Goal: Information Seeking & Learning: Learn about a topic

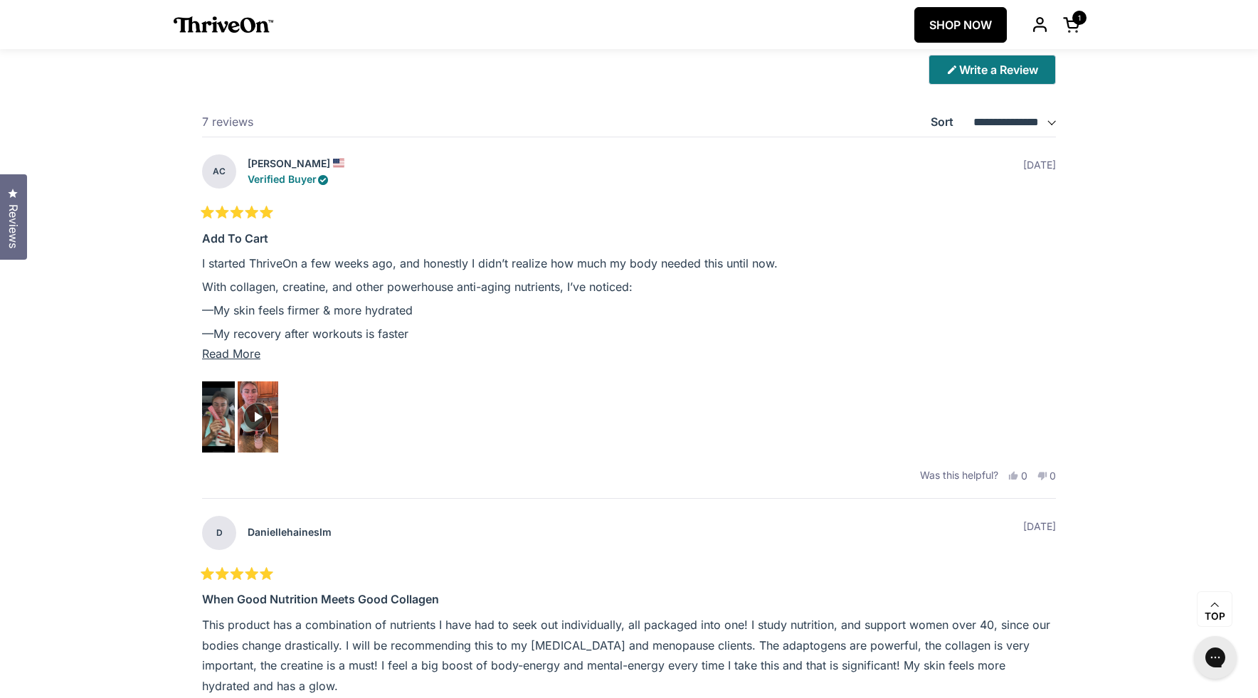
scroll to position [3846, 0]
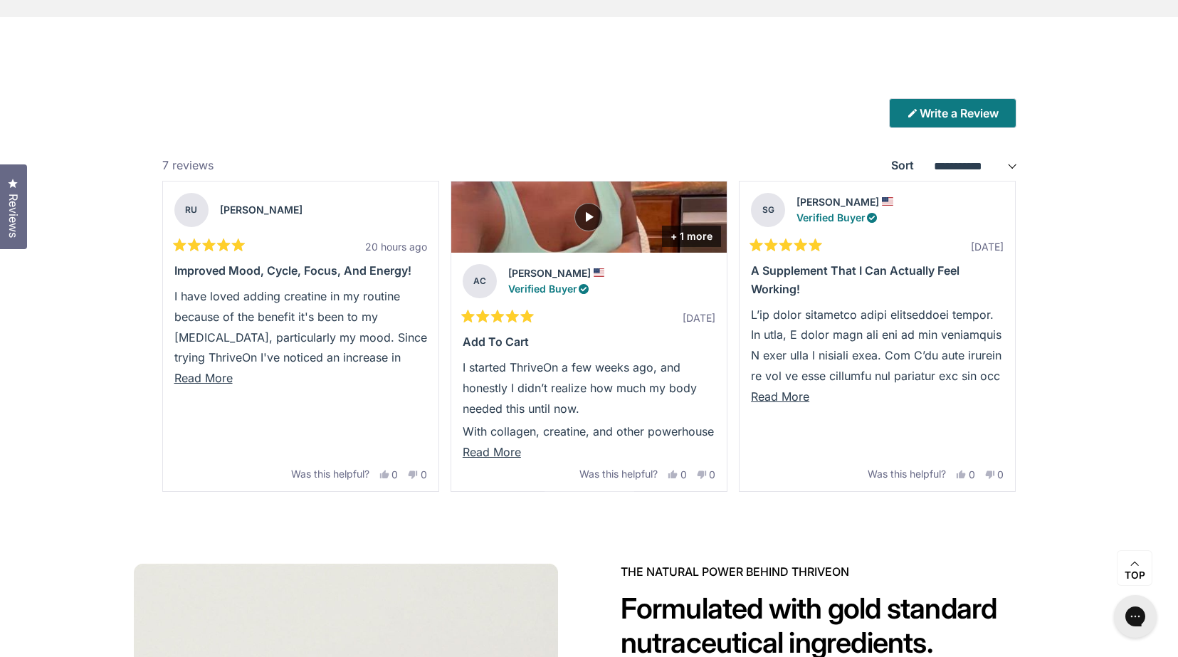
scroll to position [3774, 0]
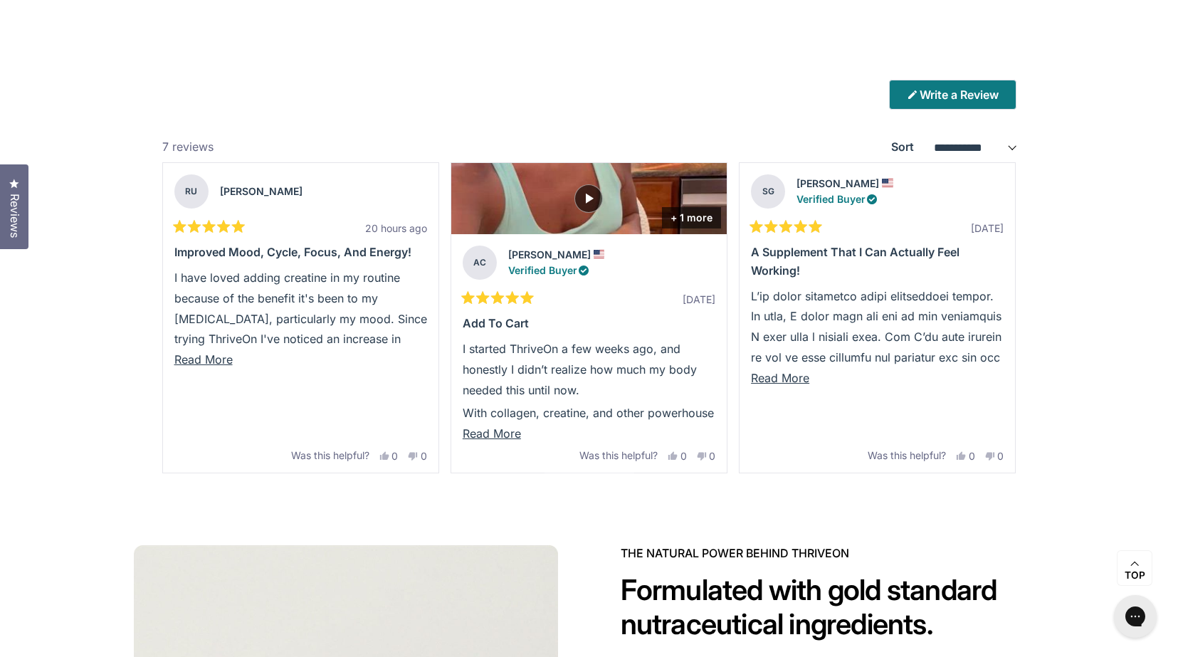
click at [21, 205] on span "Reviews" at bounding box center [14, 216] width 19 height 44
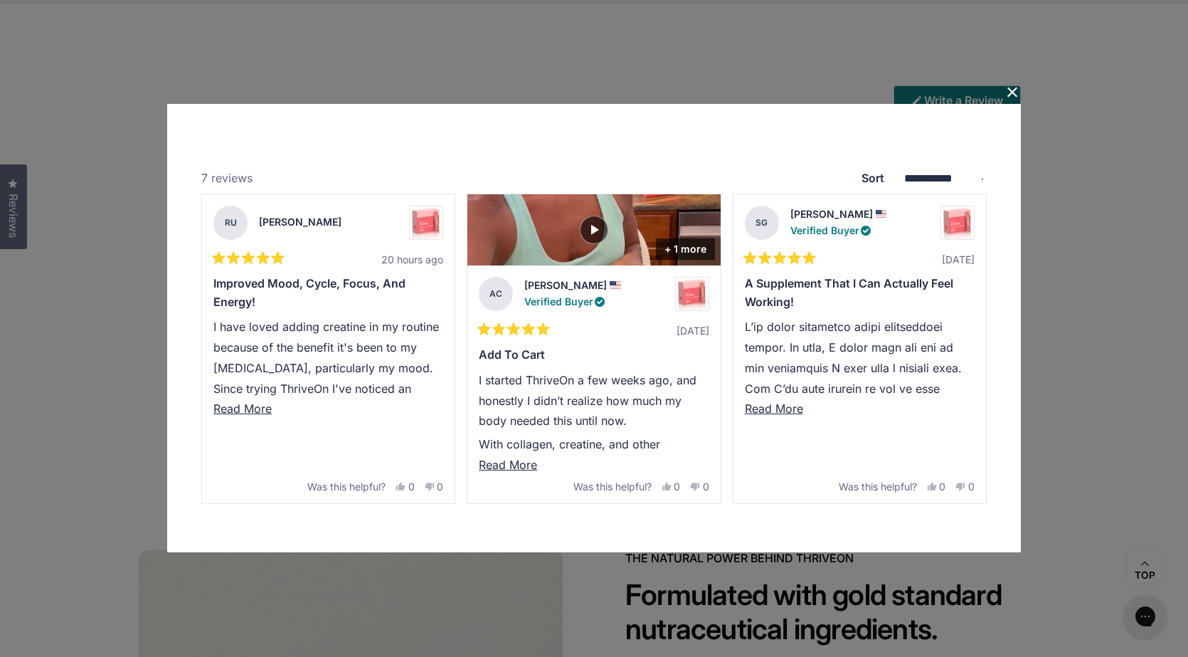
select select "**********"
click at [1020, 93] on button "Close Dialog" at bounding box center [1012, 92] width 23 height 23
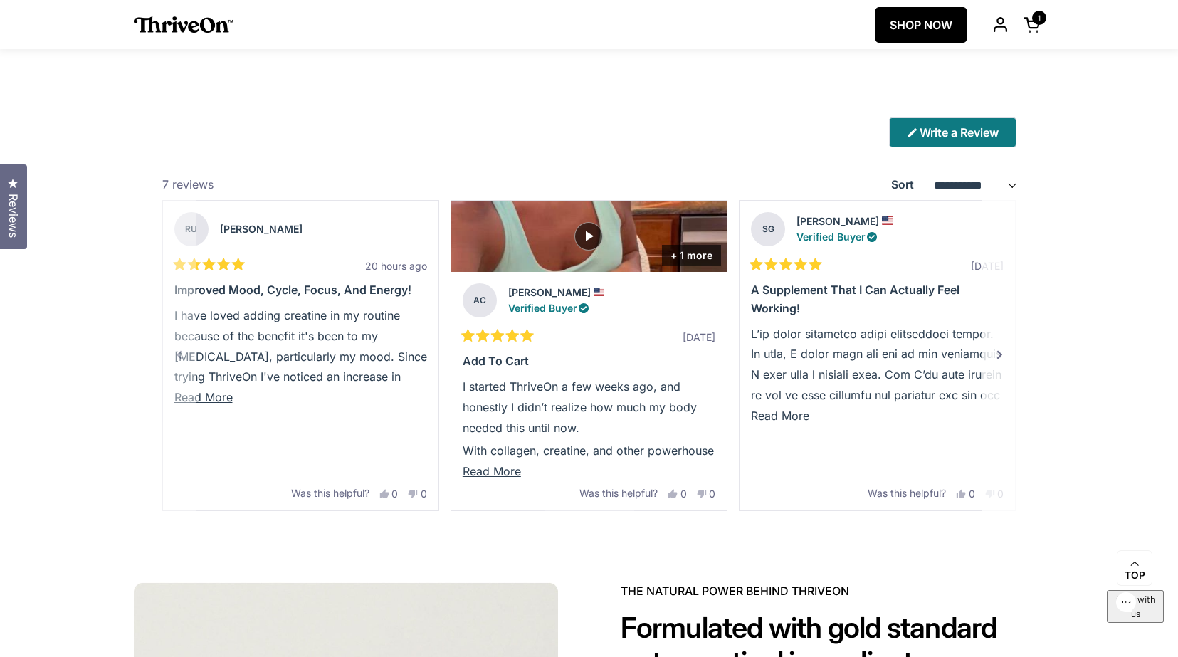
scroll to position [3745, 0]
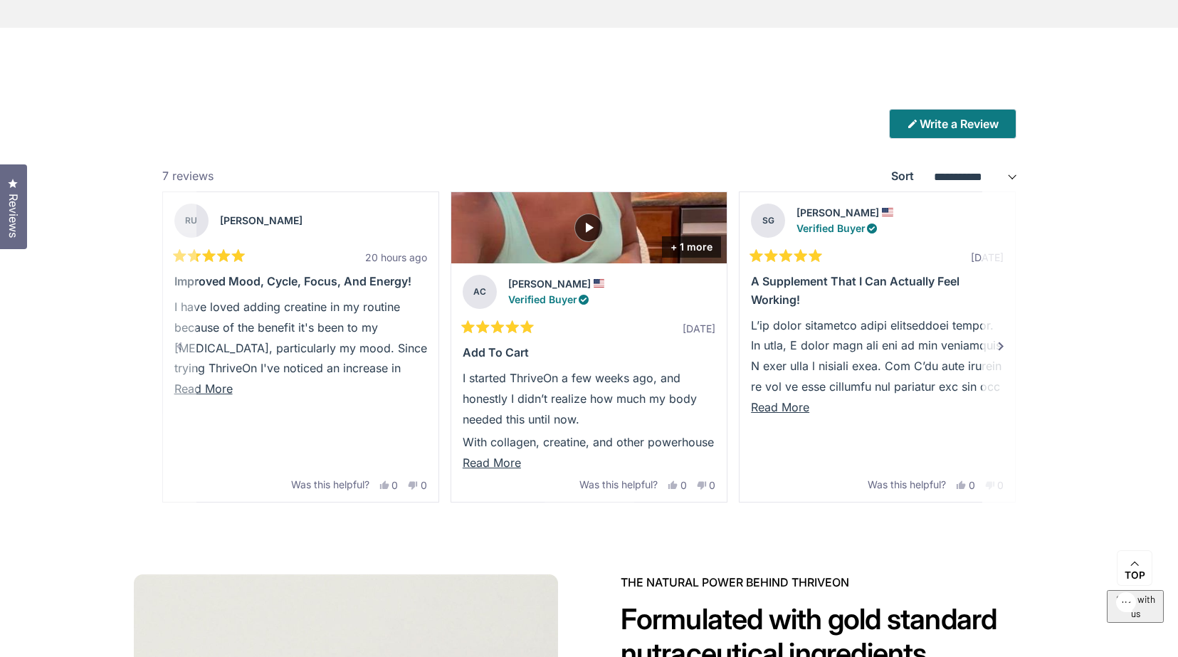
click at [999, 351] on div "Next" at bounding box center [1000, 346] width 17 height 17
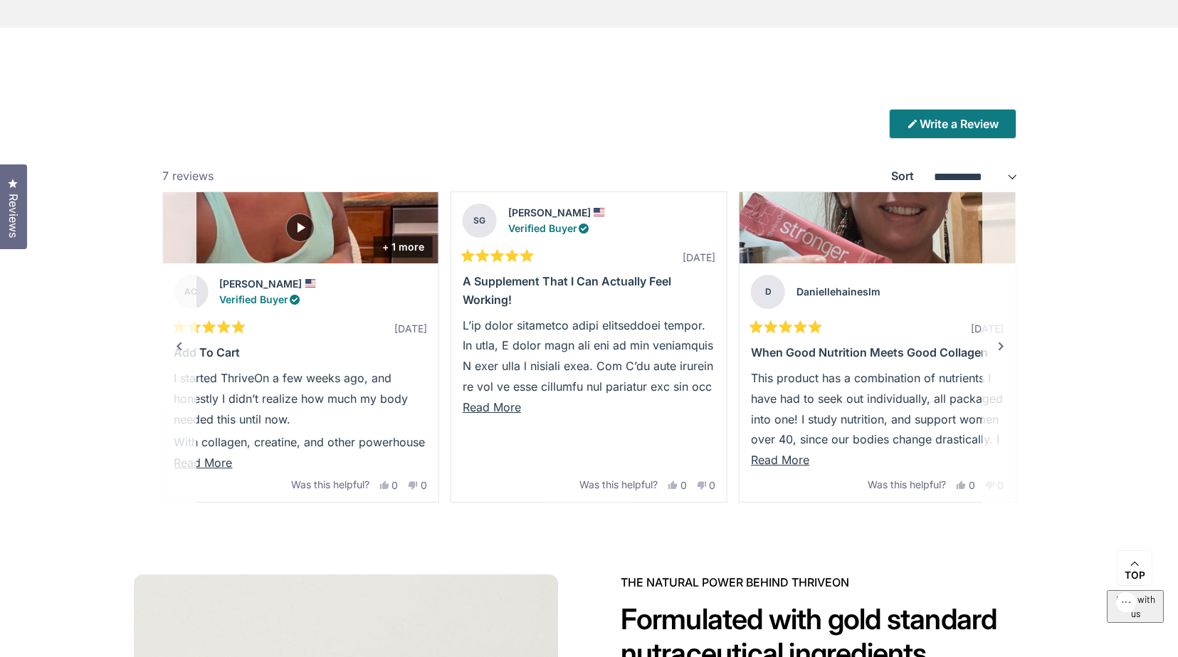
click at [999, 351] on div "Next" at bounding box center [1000, 346] width 17 height 17
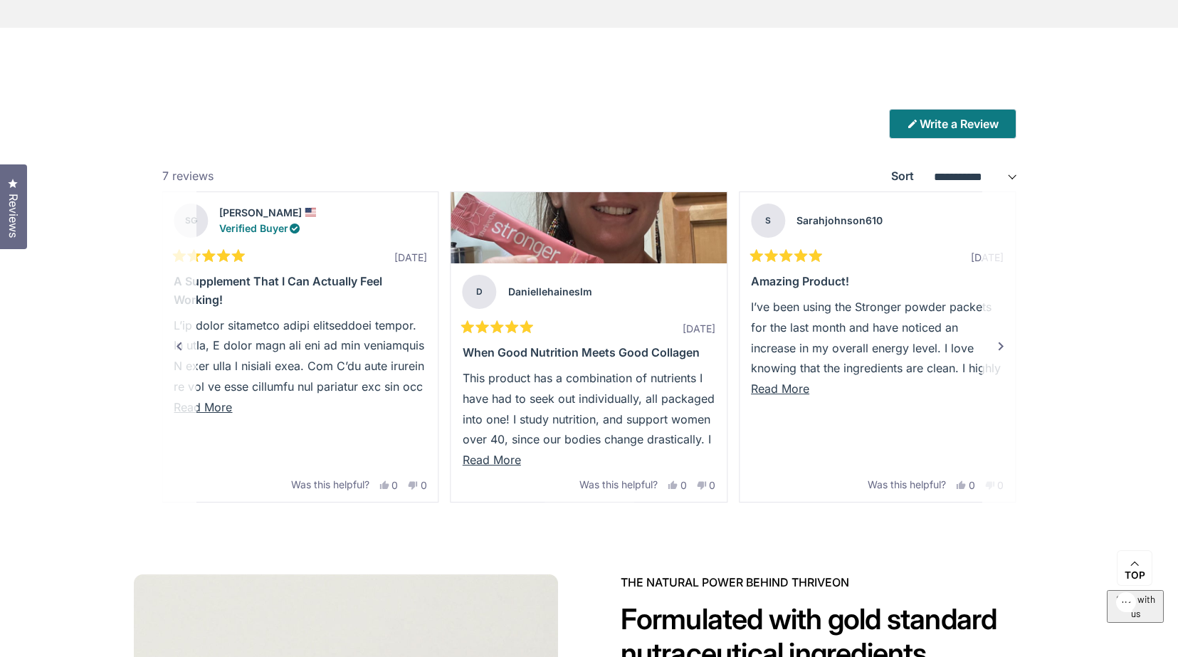
click at [999, 351] on div "Next" at bounding box center [1000, 346] width 17 height 17
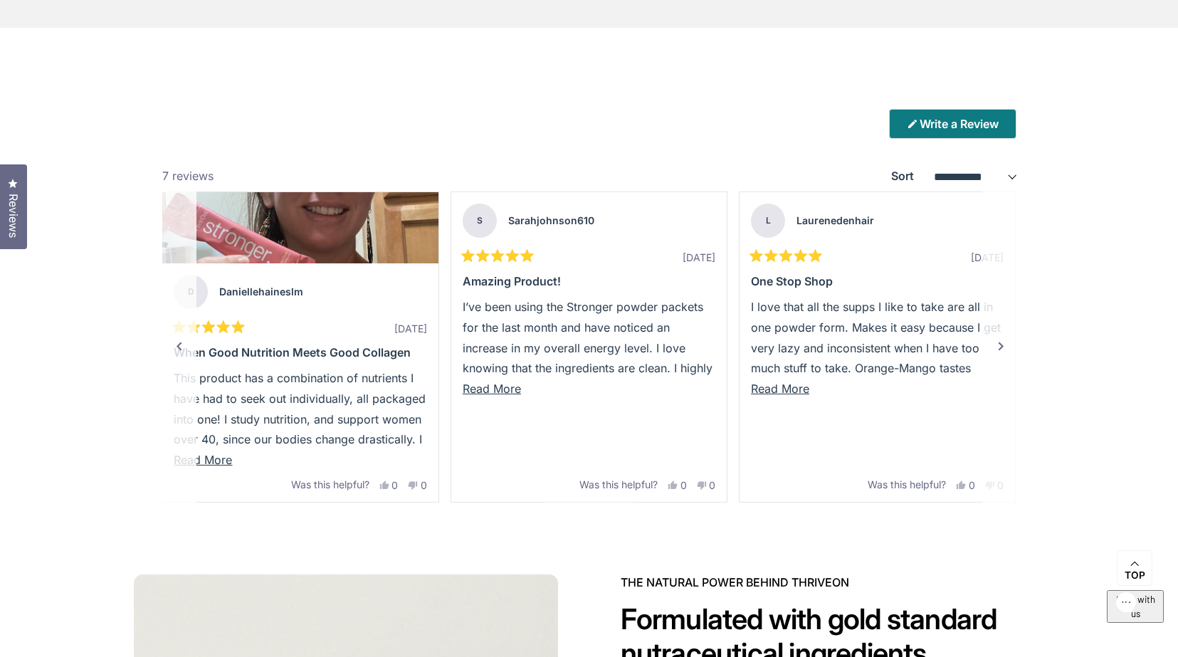
click at [999, 351] on div "Next" at bounding box center [1000, 346] width 17 height 17
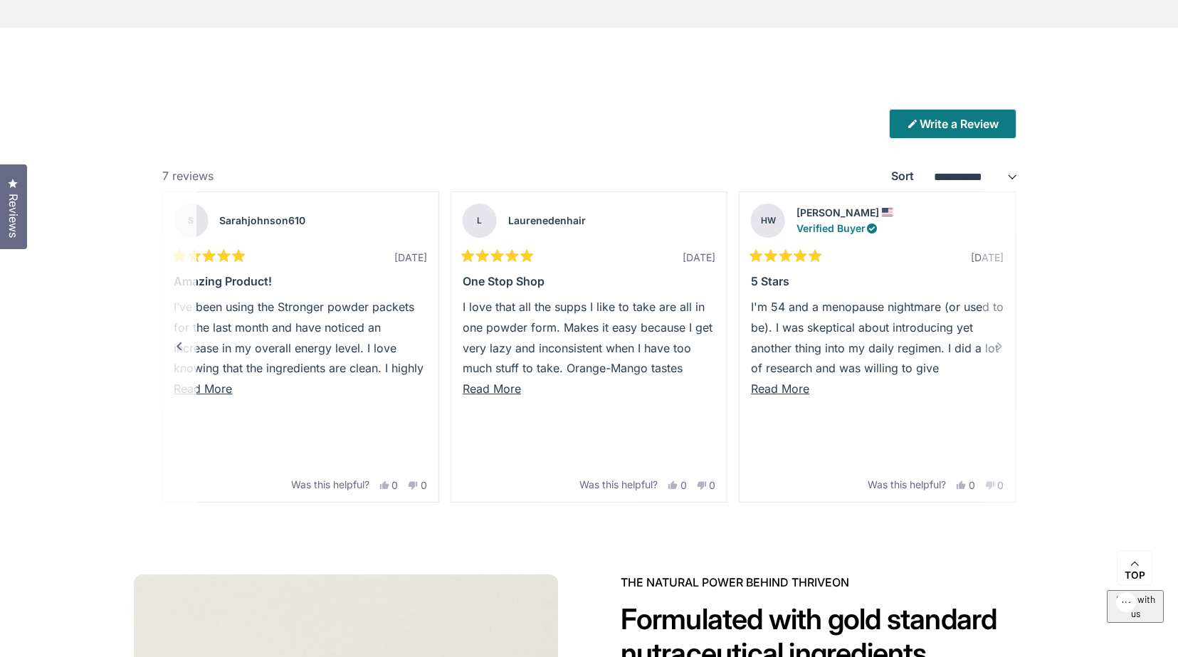
click at [999, 352] on p "I'm 54 and a menopause nightmare (or used to be). I was skeptical about introdu…" at bounding box center [877, 440] width 253 height 287
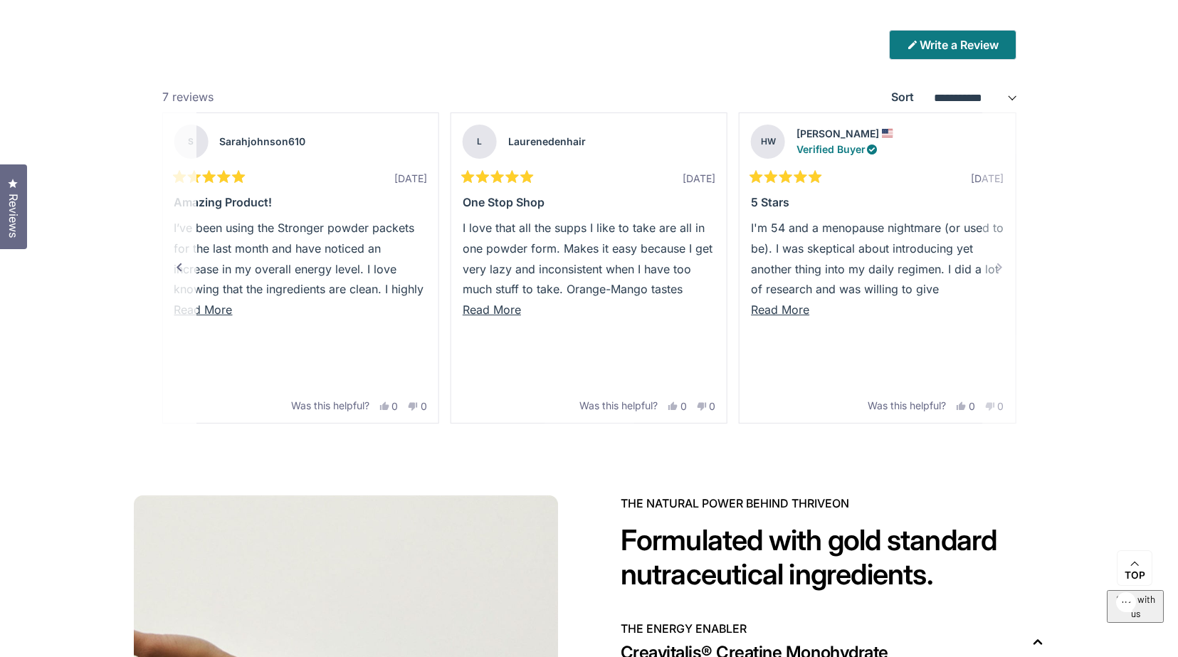
scroll to position [3761, 0]
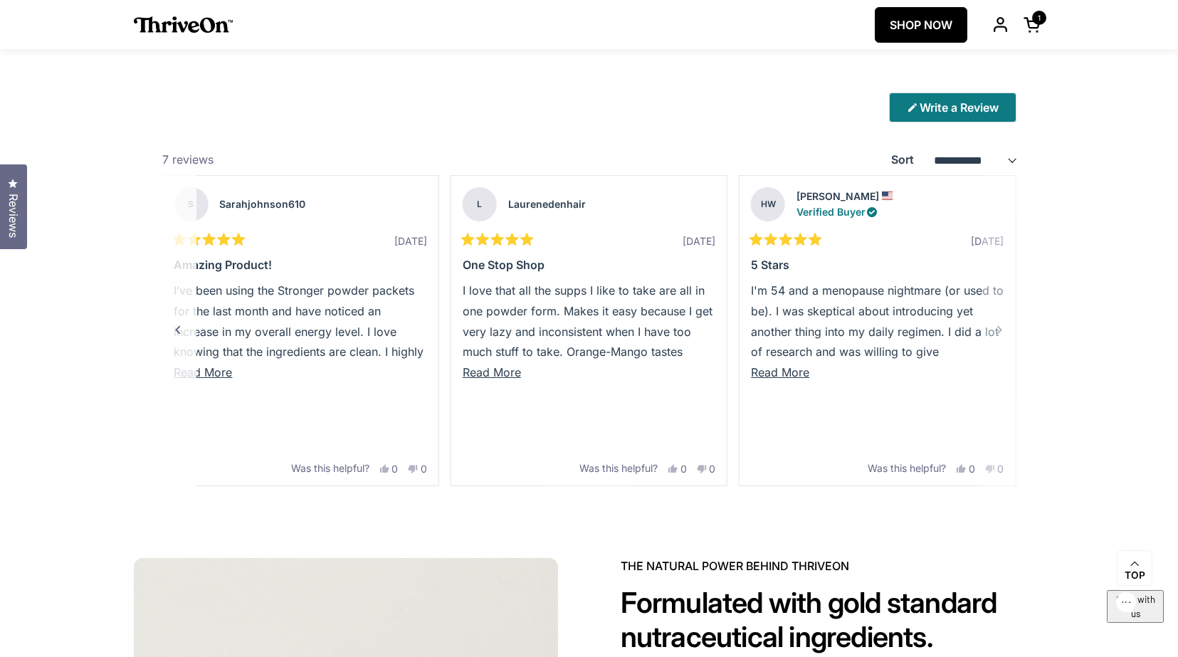
click at [180, 330] on div "Previous" at bounding box center [177, 330] width 17 height 17
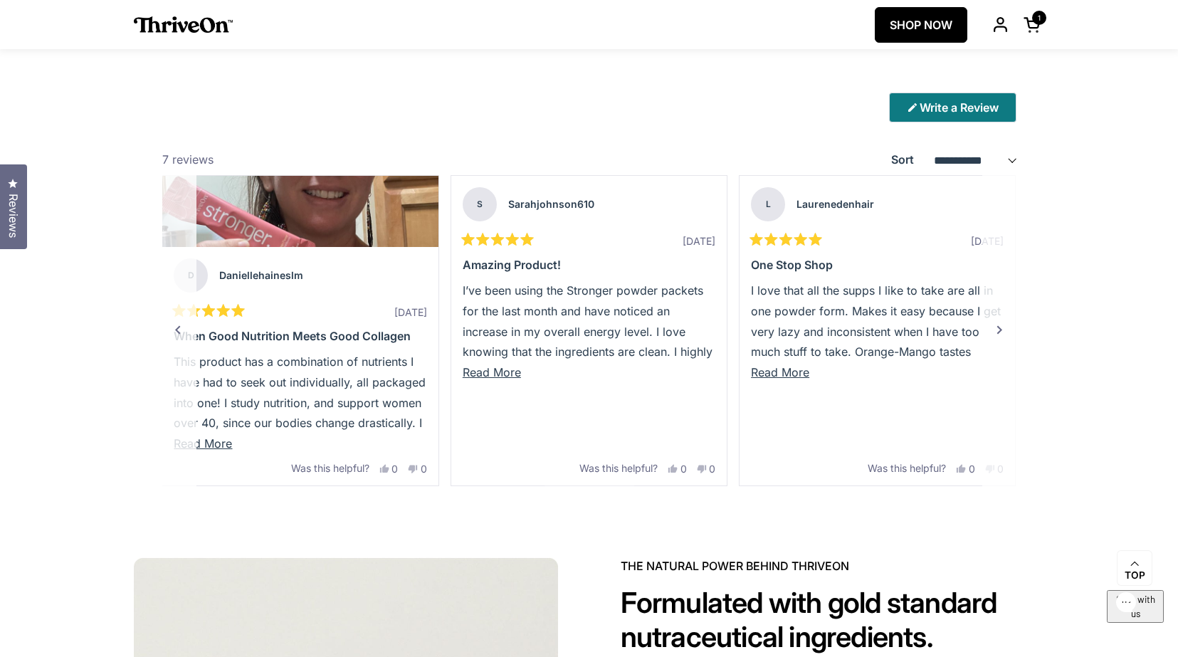
click at [180, 330] on div "Previous" at bounding box center [177, 330] width 17 height 17
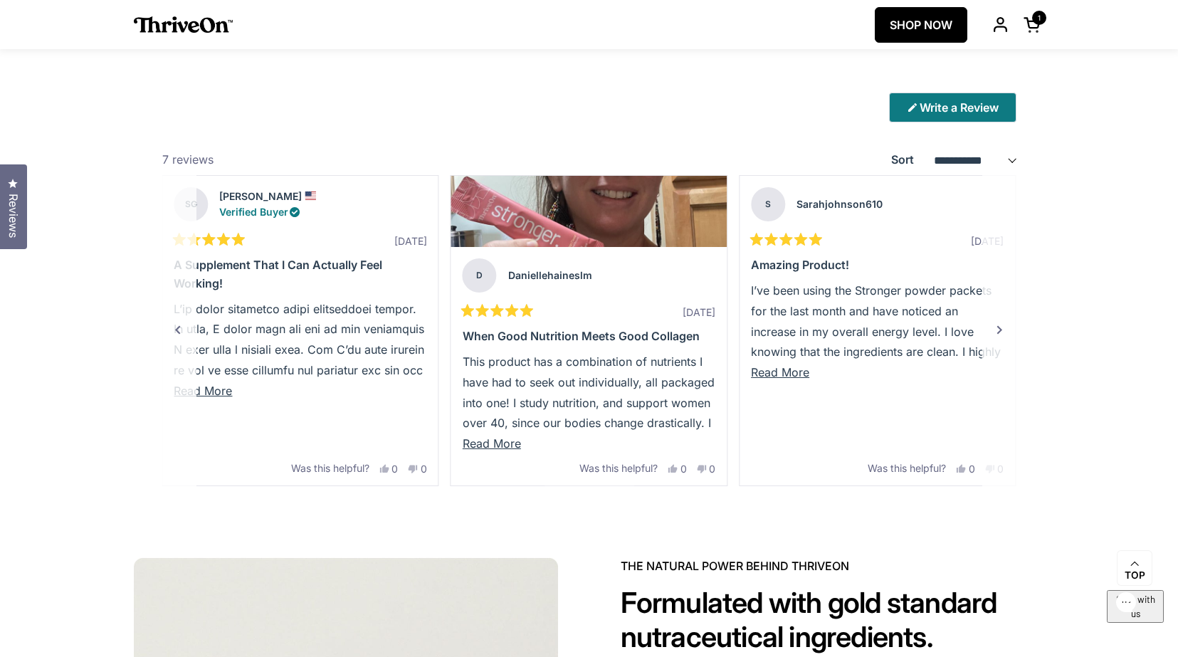
click at [180, 330] on div "Previous" at bounding box center [177, 330] width 17 height 17
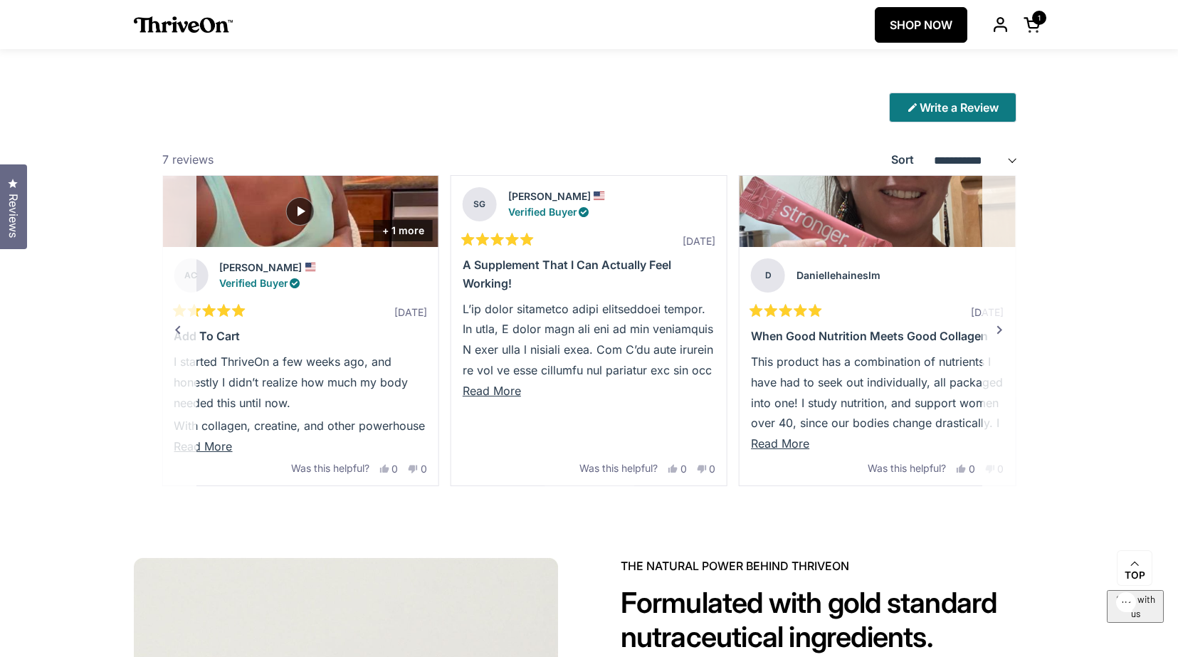
click at [180, 330] on div "Previous" at bounding box center [177, 330] width 17 height 17
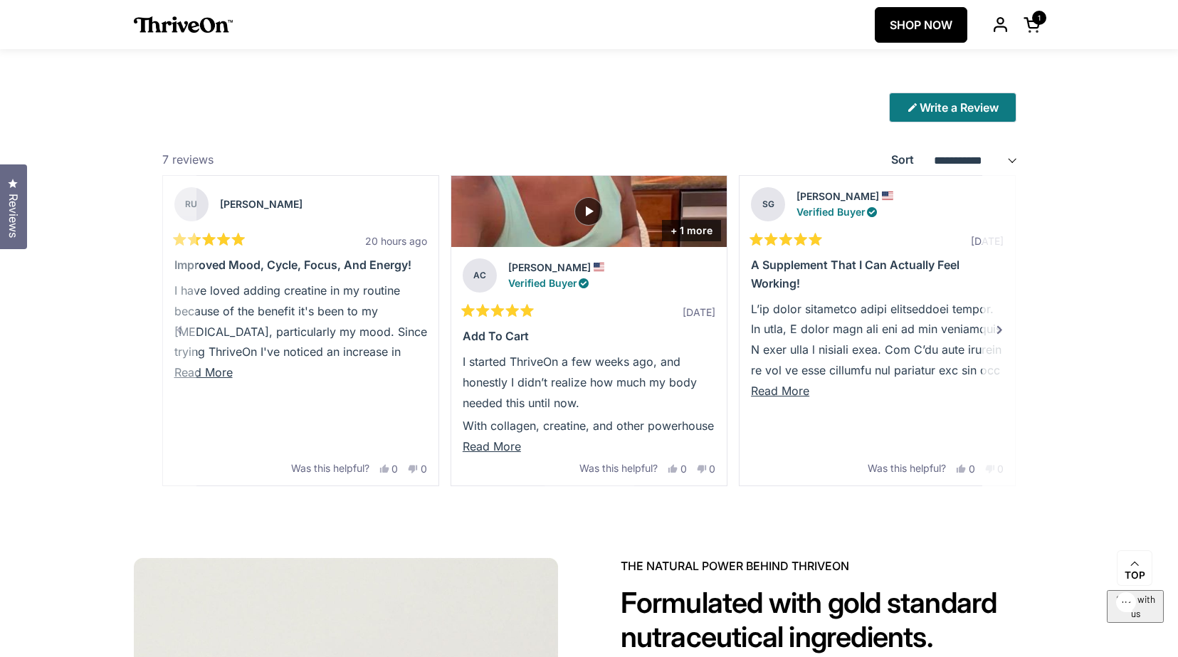
click at [180, 330] on p "I have loved adding creatine in my routine because of the benefit it's been to …" at bounding box center [300, 352] width 253 height 144
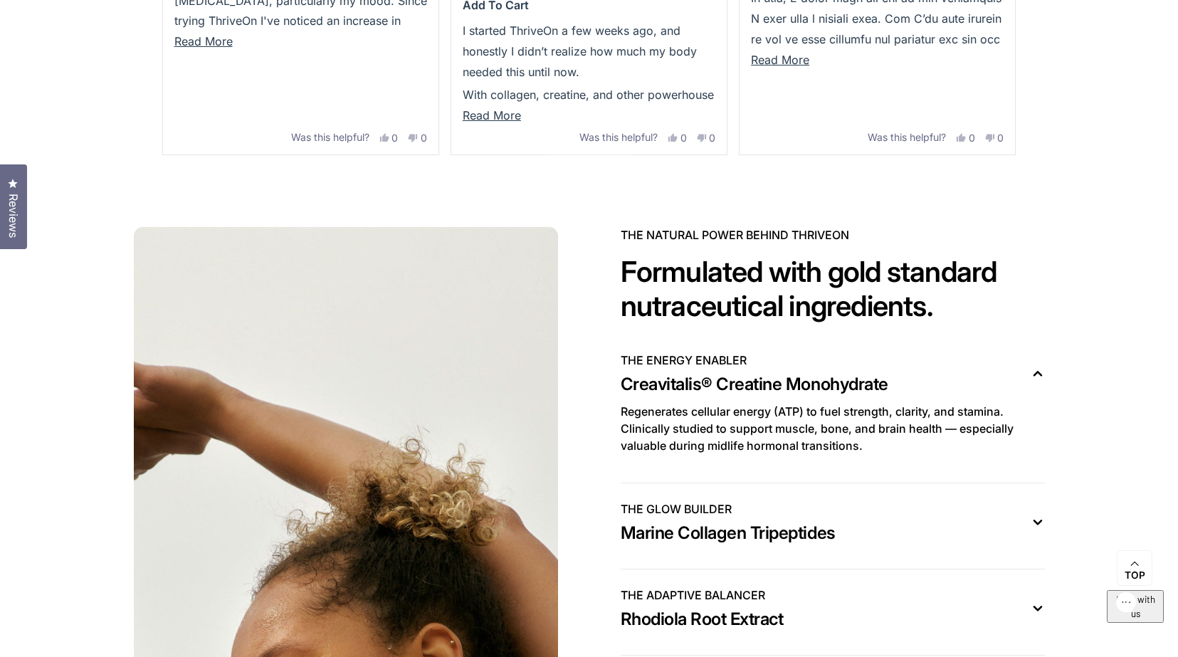
scroll to position [3774, 0]
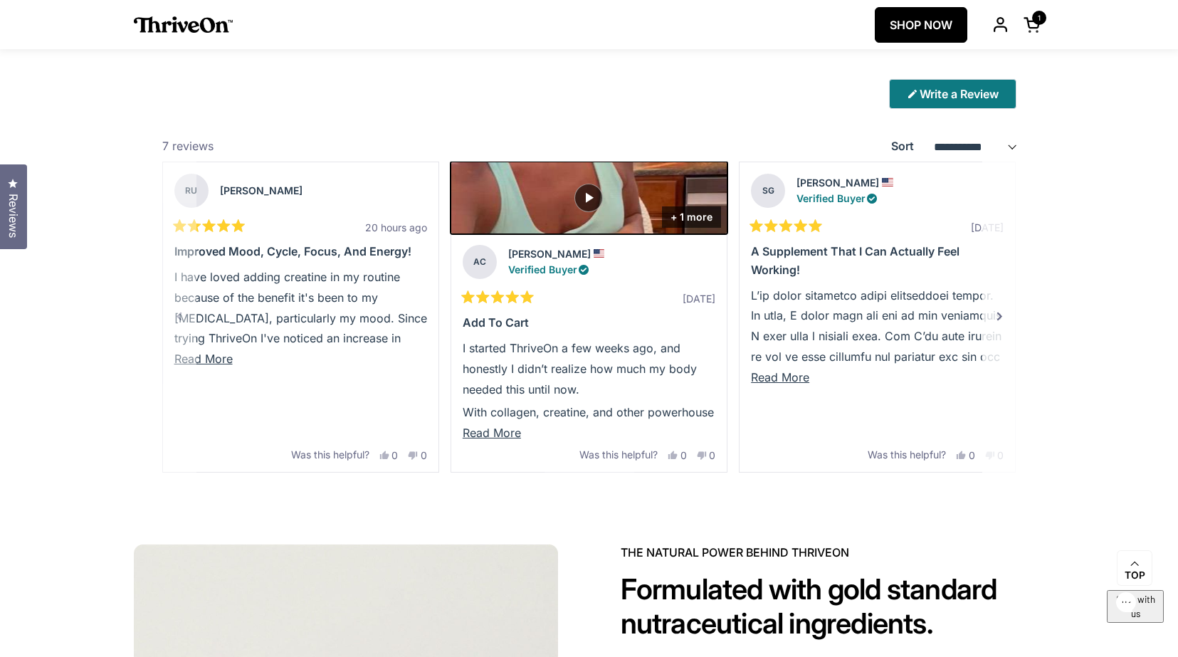
click at [626, 205] on img "Slide 2" at bounding box center [589, 197] width 290 height 75
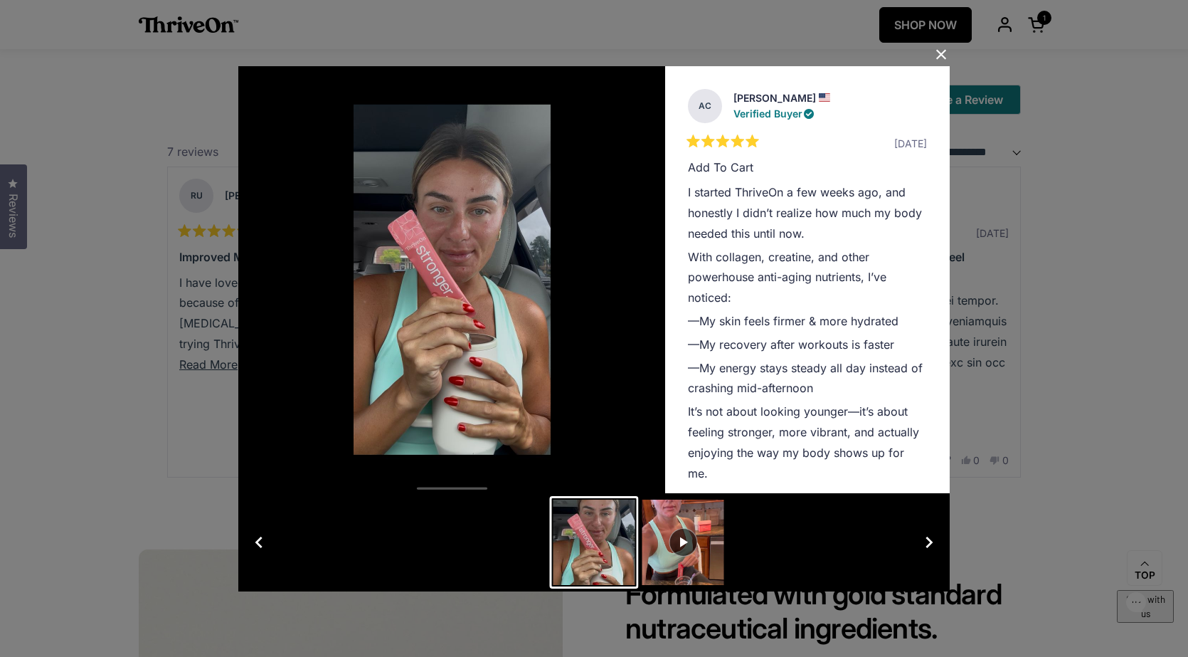
click at [937, 53] on button "Close Dialog" at bounding box center [941, 54] width 23 height 23
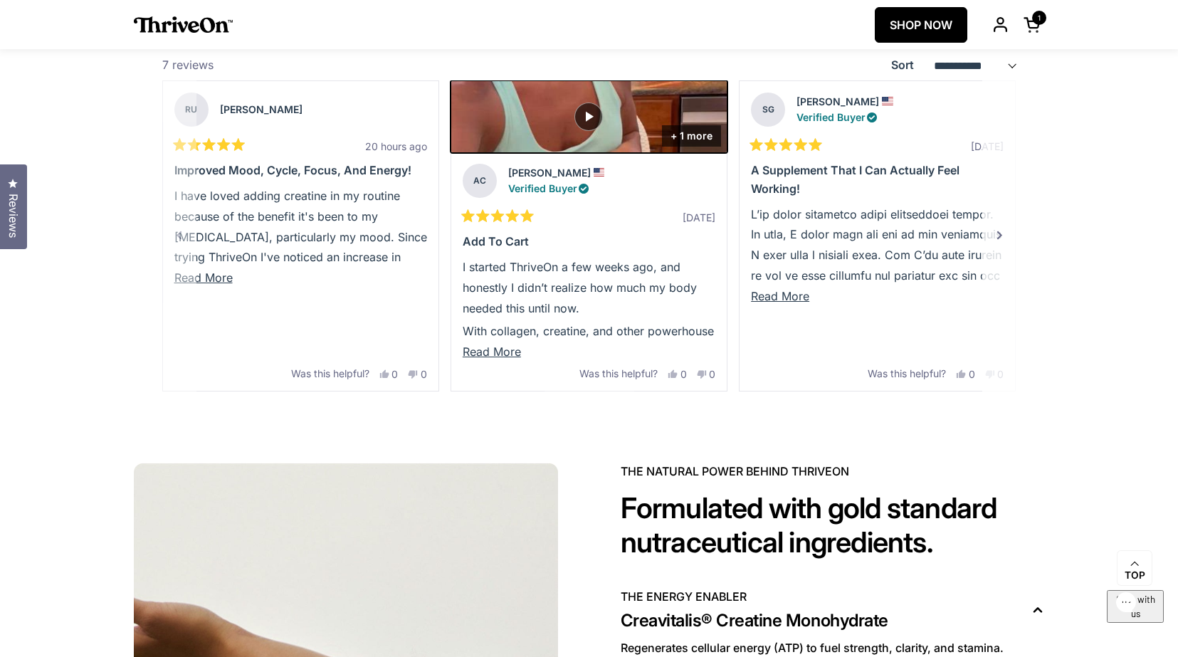
scroll to position [4002, 0]
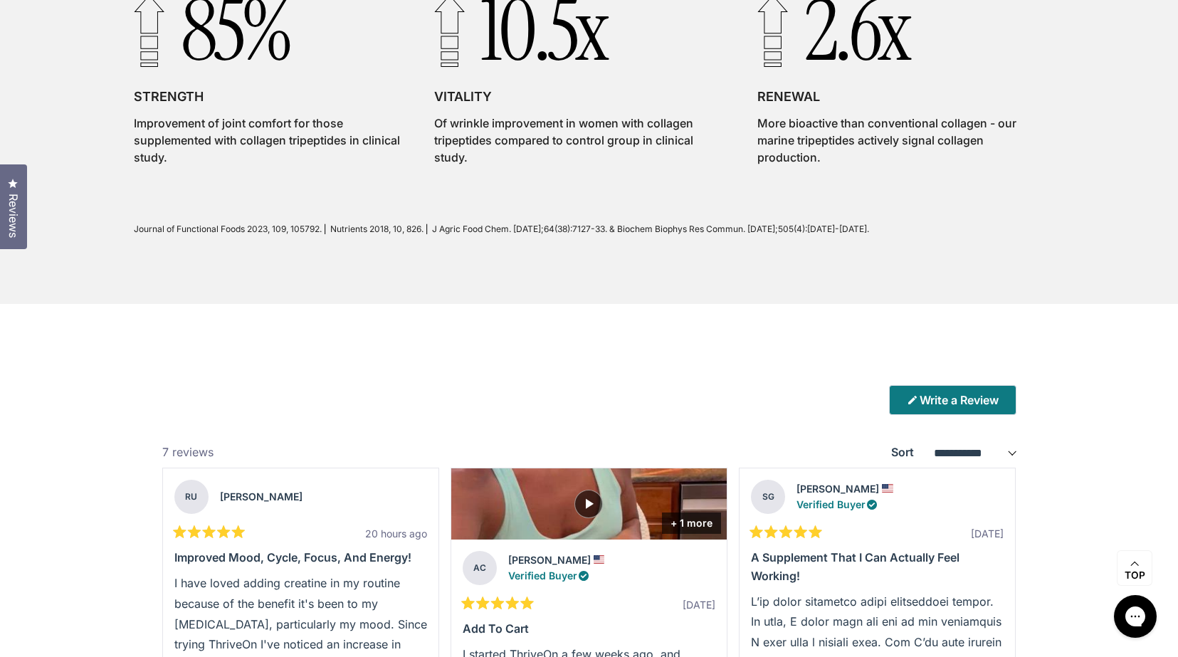
scroll to position [3715, 0]
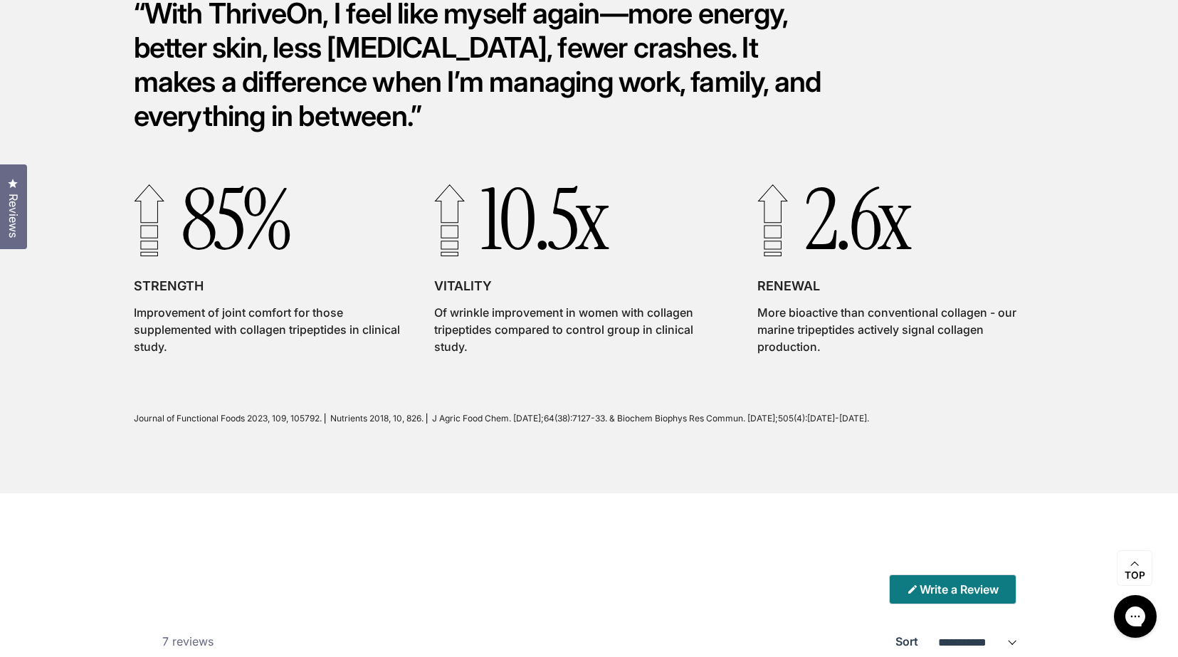
scroll to position [3693, 0]
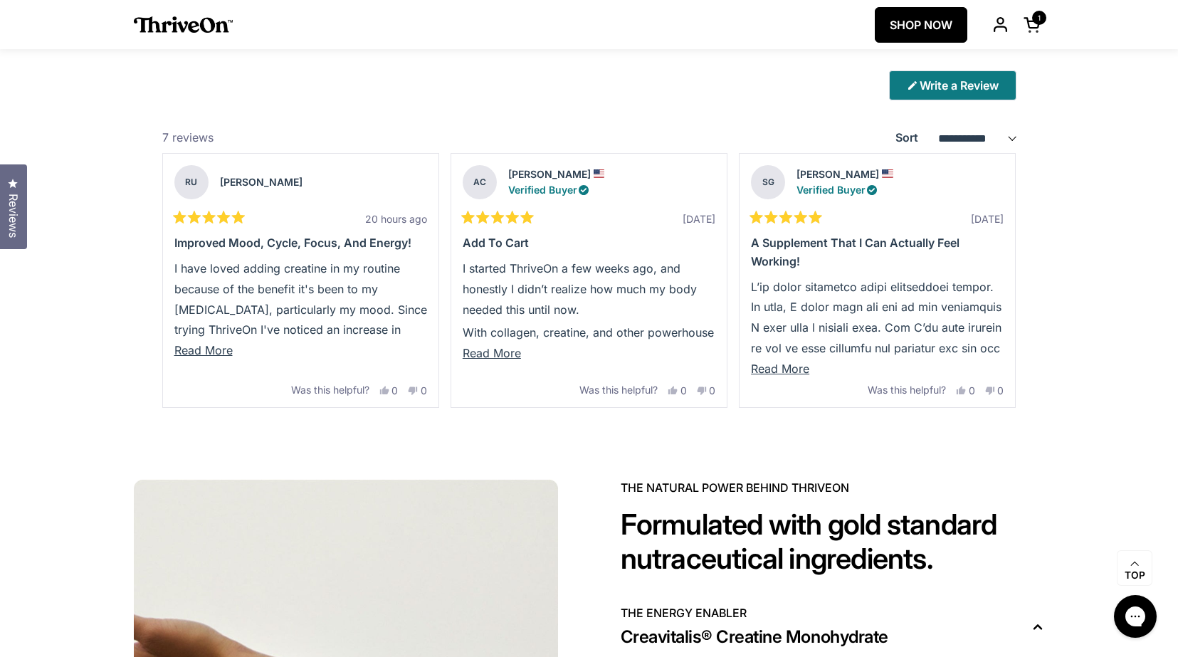
scroll to position [3774, 0]
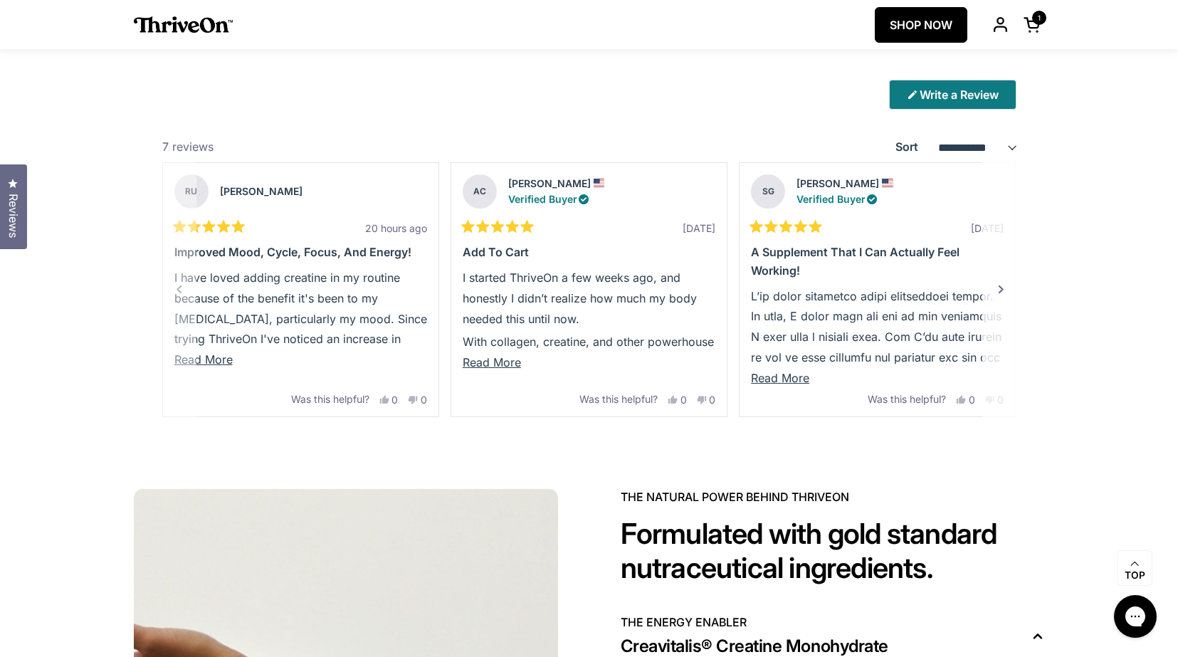
click at [1001, 297] on div "Next" at bounding box center [1000, 289] width 17 height 17
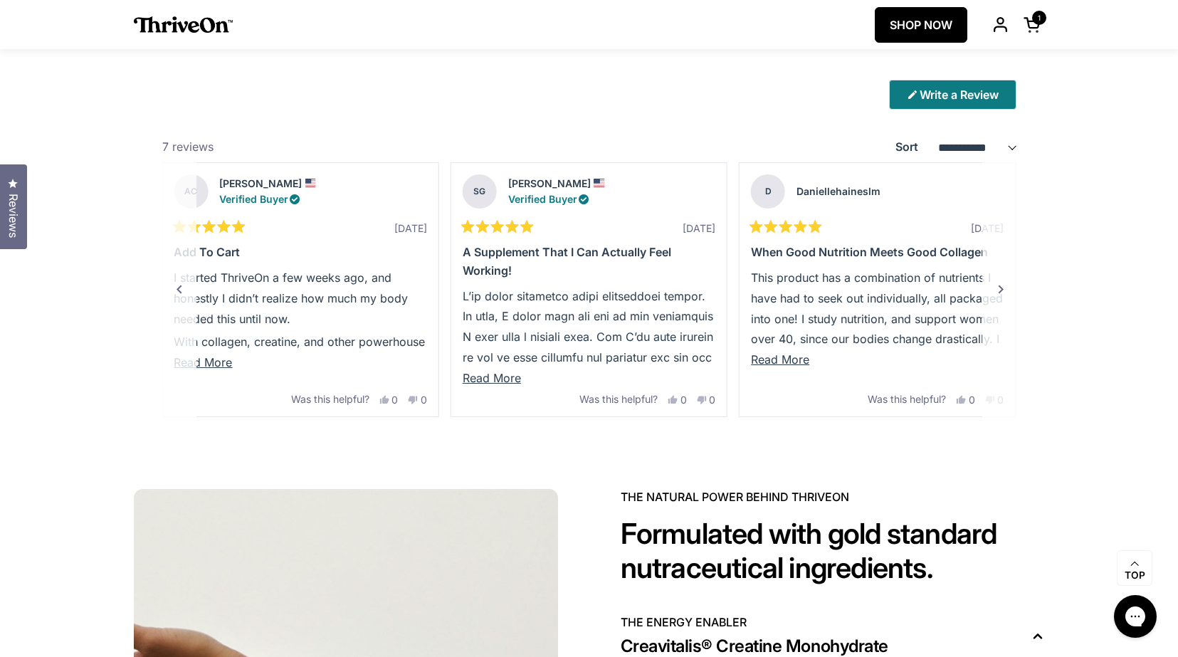
click at [1001, 297] on div "Next" at bounding box center [1000, 289] width 17 height 17
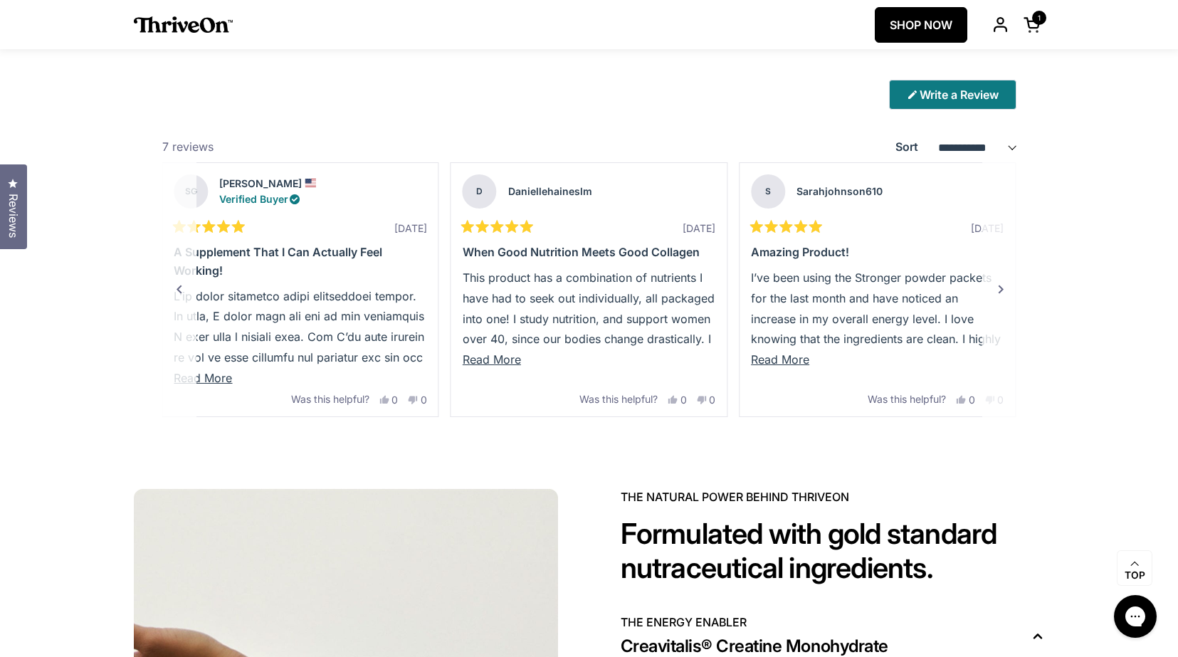
click at [1001, 297] on div "Next" at bounding box center [1000, 289] width 17 height 17
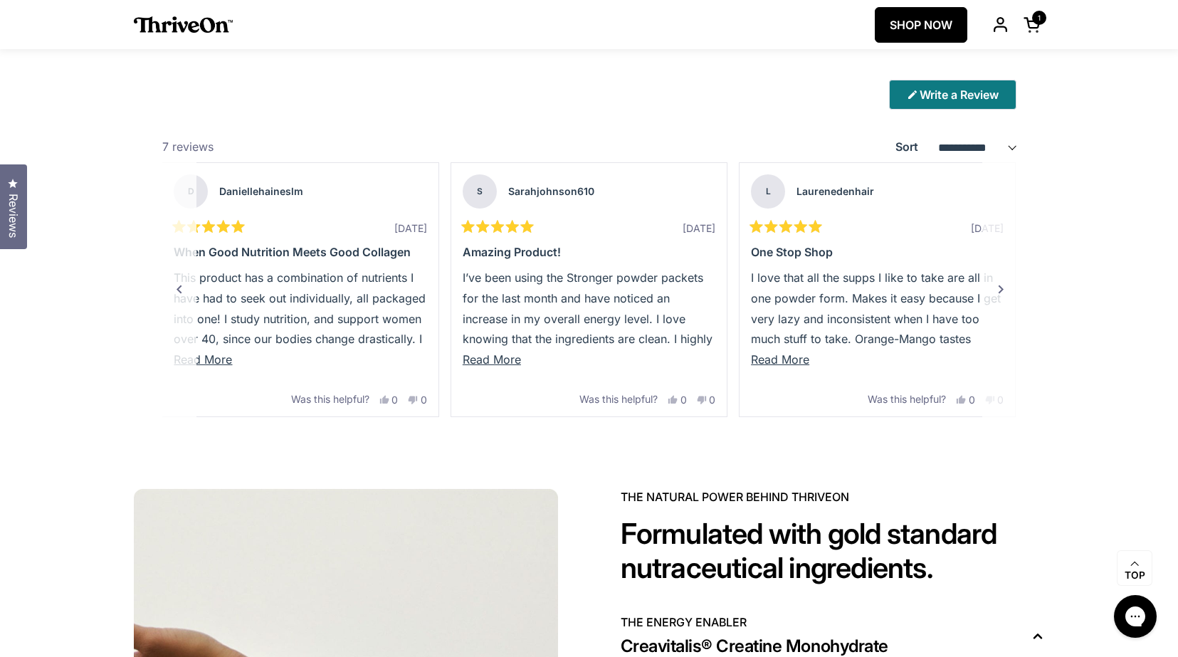
click at [1001, 297] on div "Next" at bounding box center [1000, 289] width 17 height 17
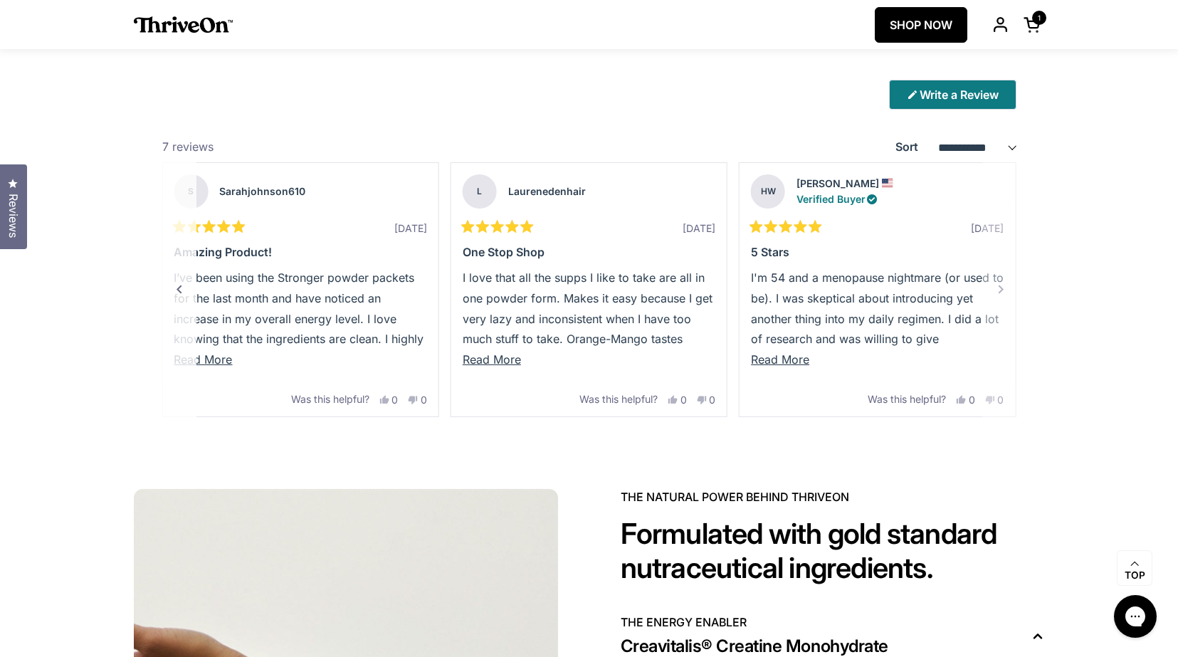
click at [1001, 297] on p "I'm 54 and a menopause nightmare (or used to be). I was skeptical about introdu…" at bounding box center [877, 411] width 253 height 287
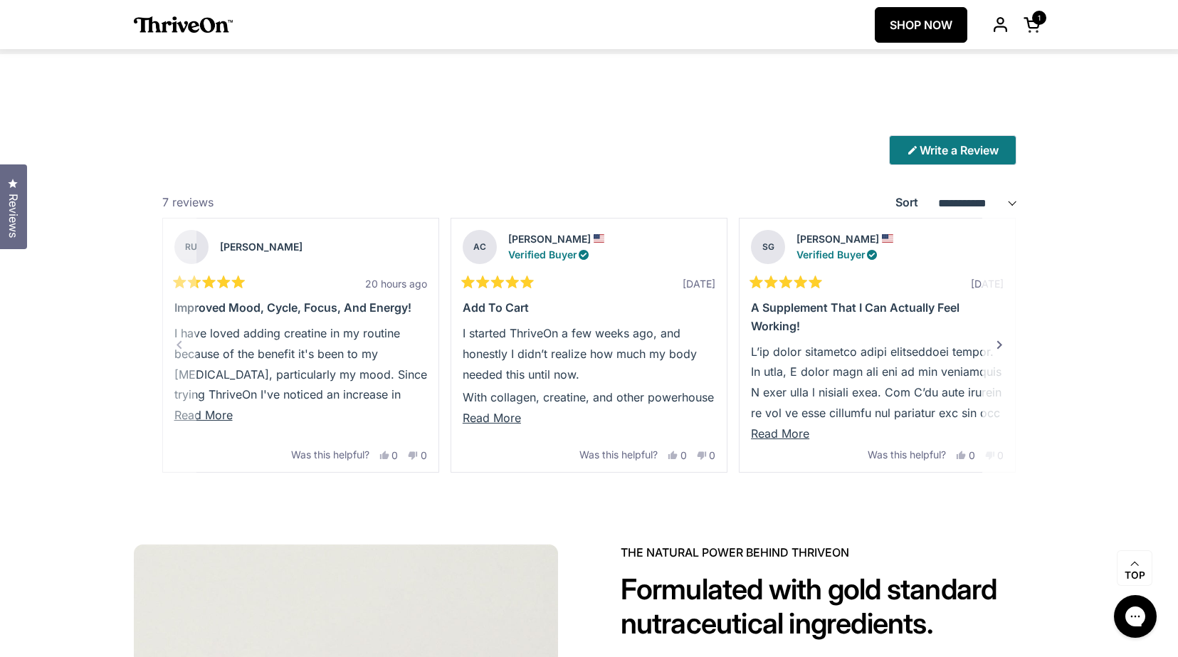
scroll to position [3639, 0]
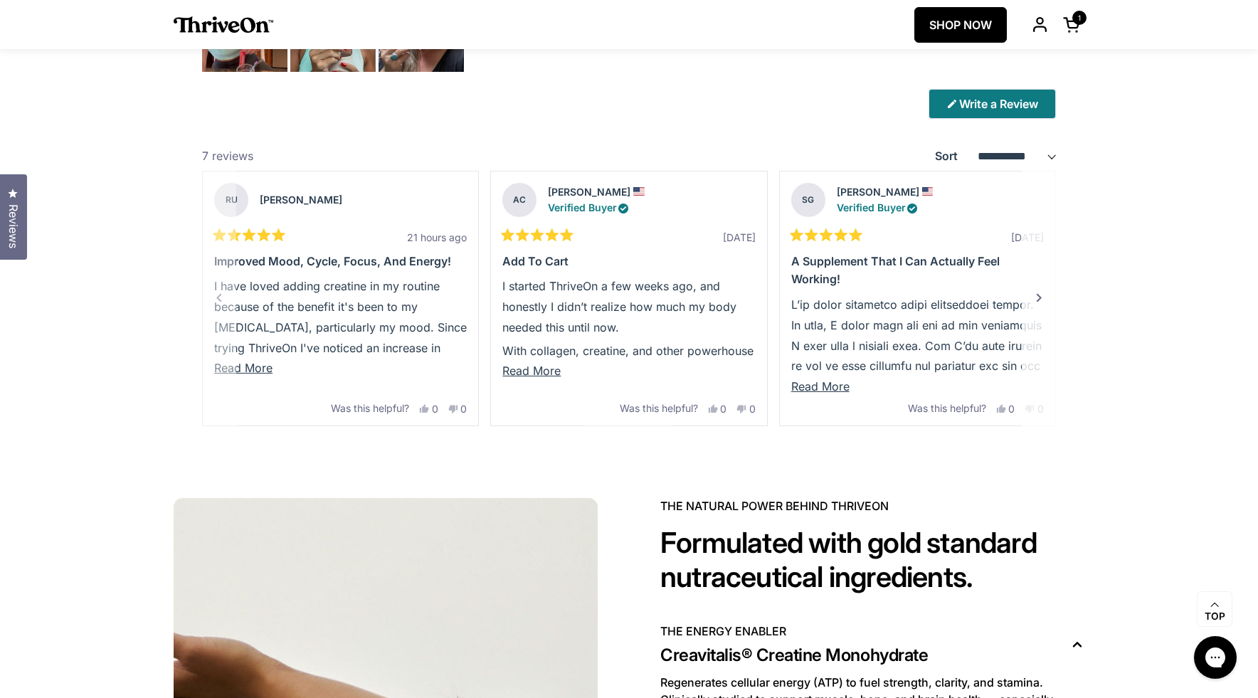
scroll to position [3906, 0]
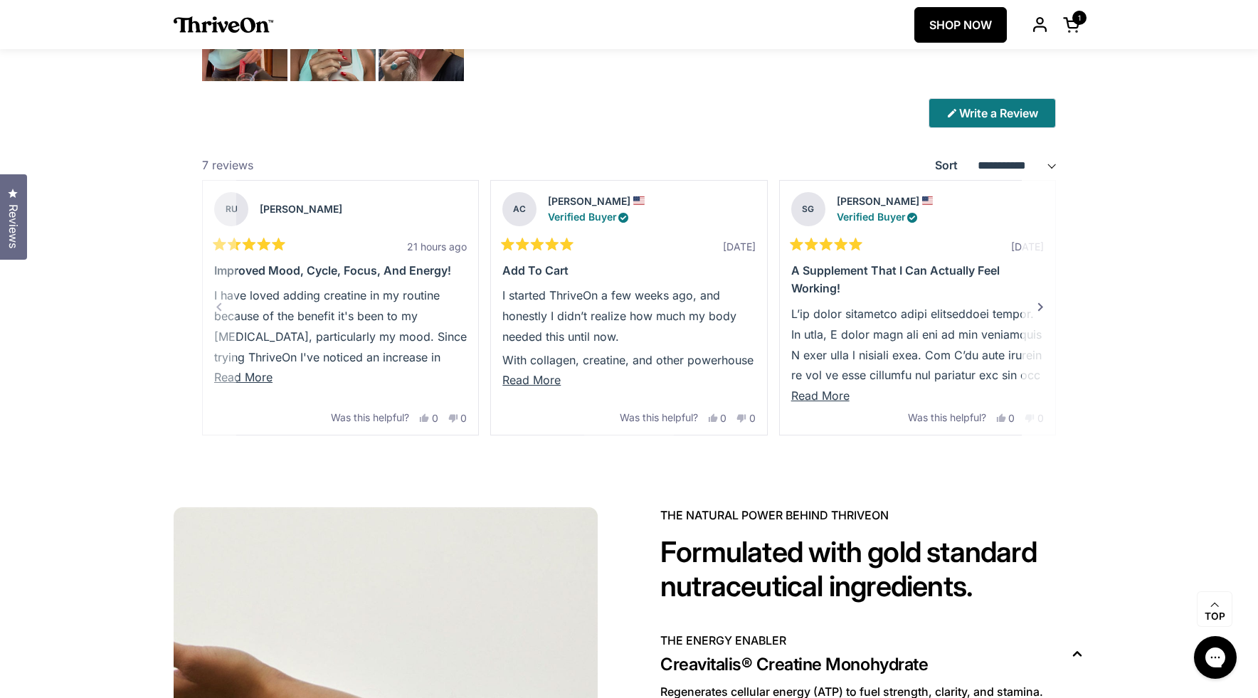
click at [1040, 312] on div "Next" at bounding box center [1040, 307] width 17 height 17
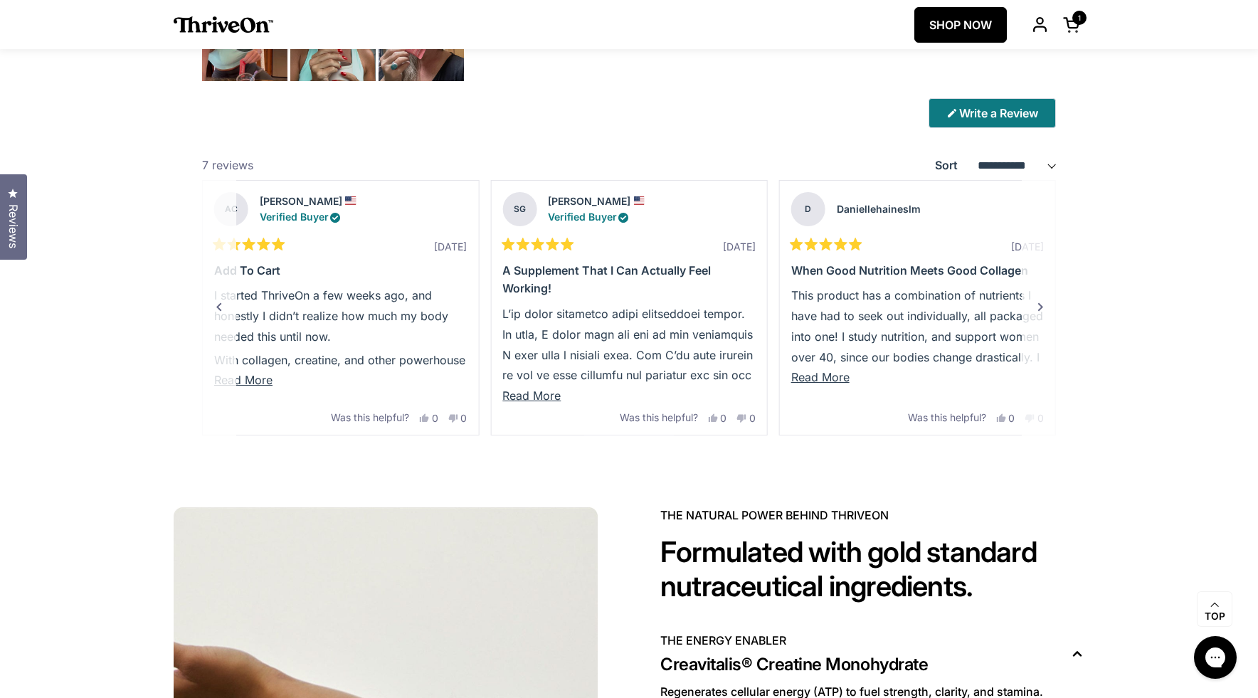
click at [1038, 304] on div "Next" at bounding box center [1040, 307] width 17 height 17
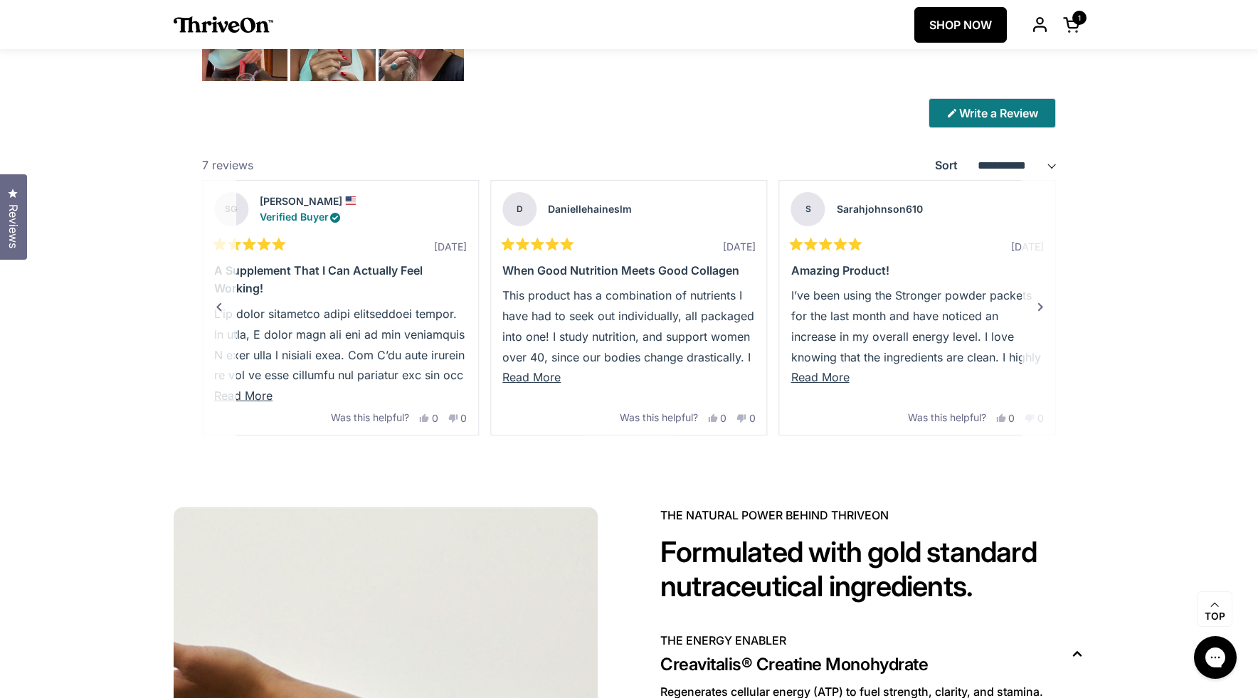
click at [1038, 304] on div "Next" at bounding box center [1040, 307] width 17 height 17
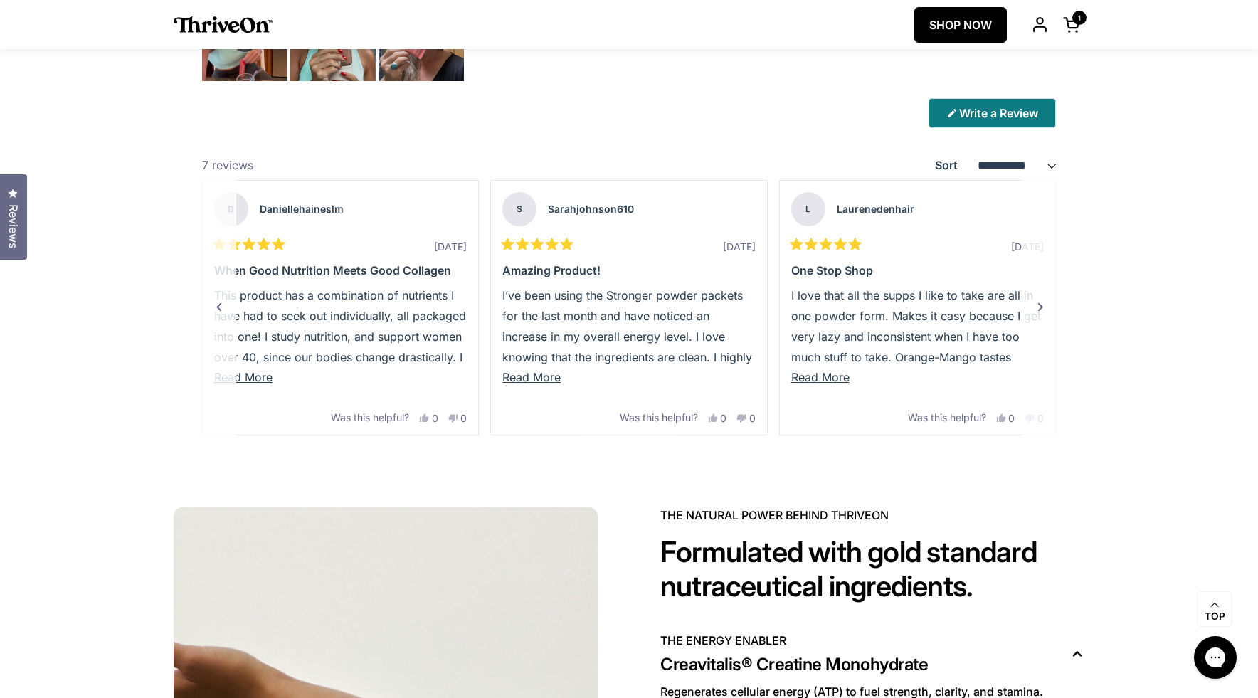
click at [1038, 304] on div "Next" at bounding box center [1040, 307] width 17 height 17
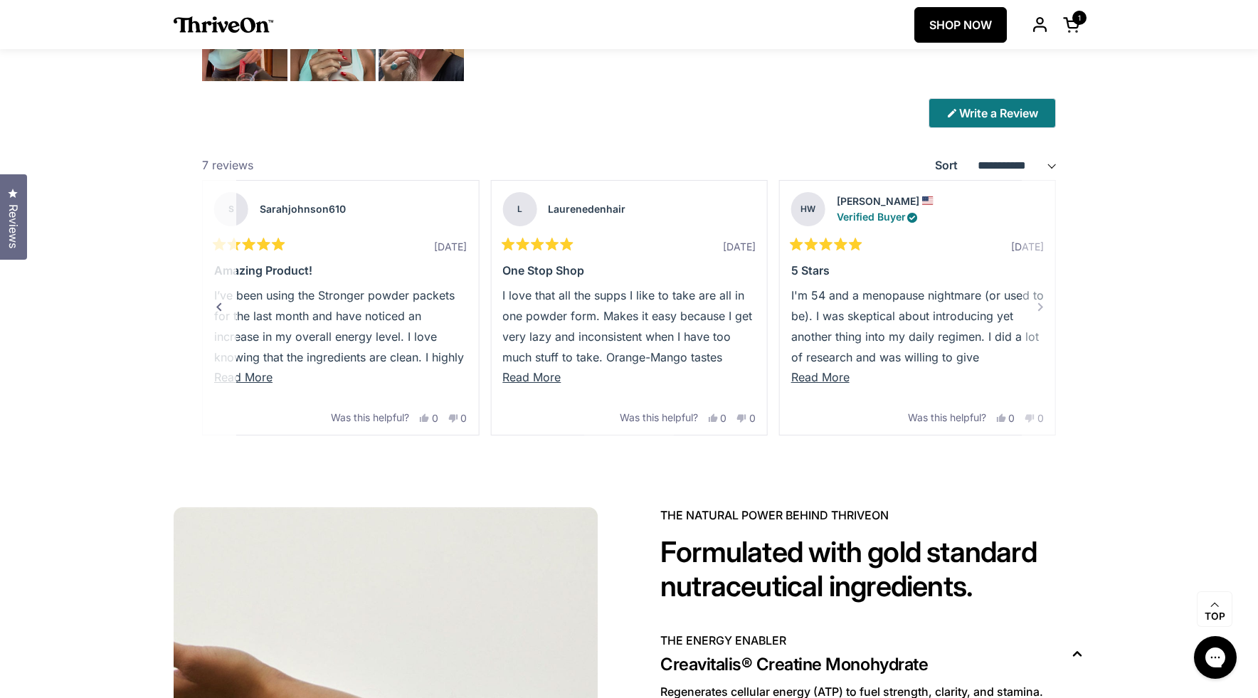
click at [1038, 304] on p "I'm 54 and a menopause nightmare (or used to be). I was skeptical about introdu…" at bounding box center [917, 428] width 253 height 287
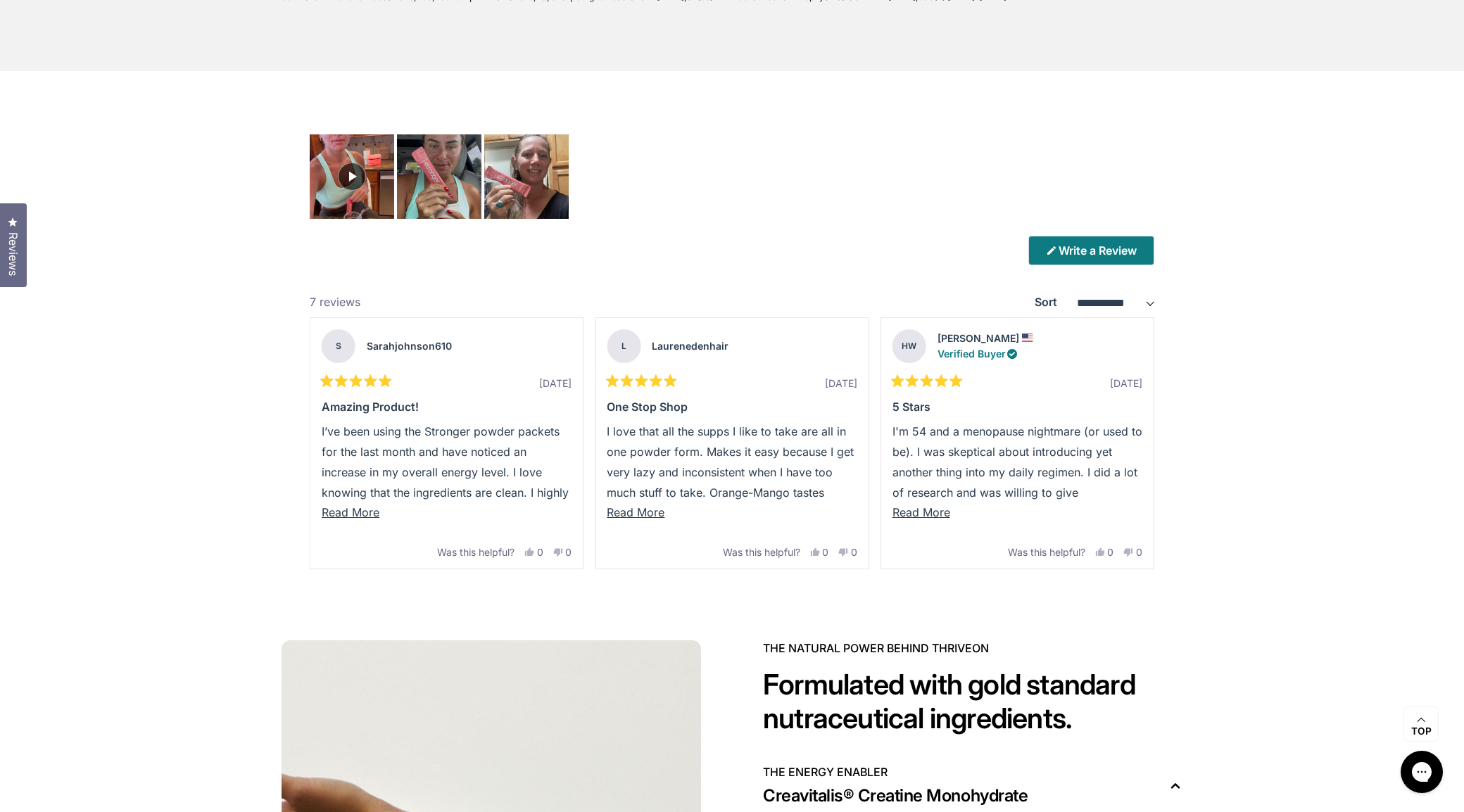
scroll to position [4078, 0]
